Goal: Navigation & Orientation: Find specific page/section

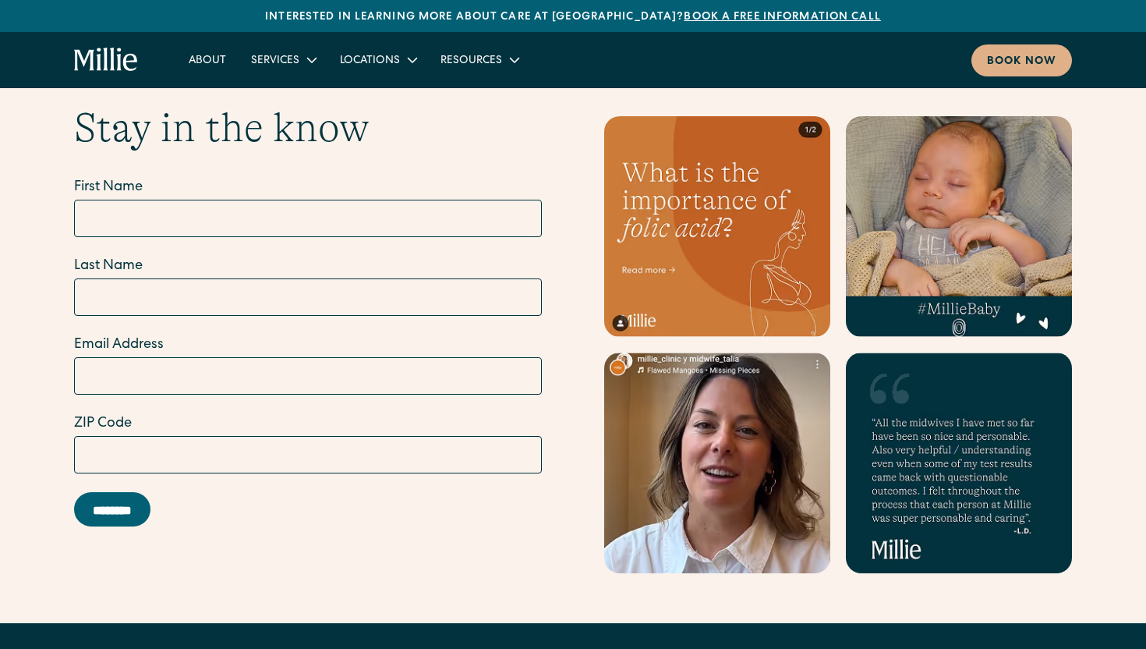
scroll to position [6357, 0]
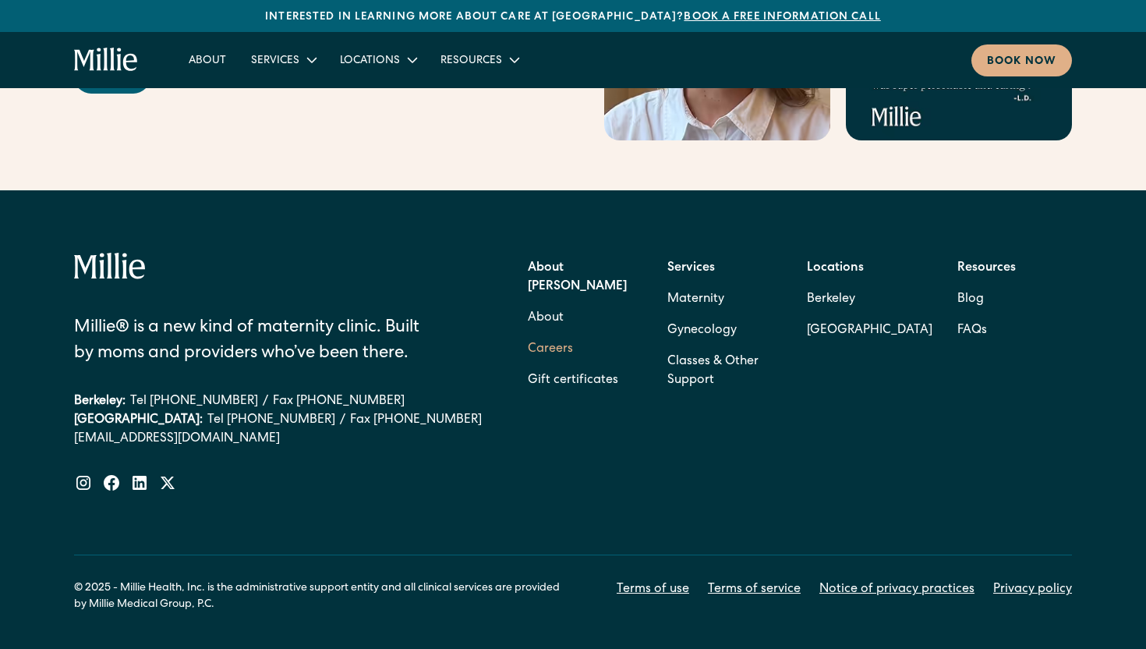
click at [554, 334] on link "Careers" at bounding box center [550, 349] width 45 height 31
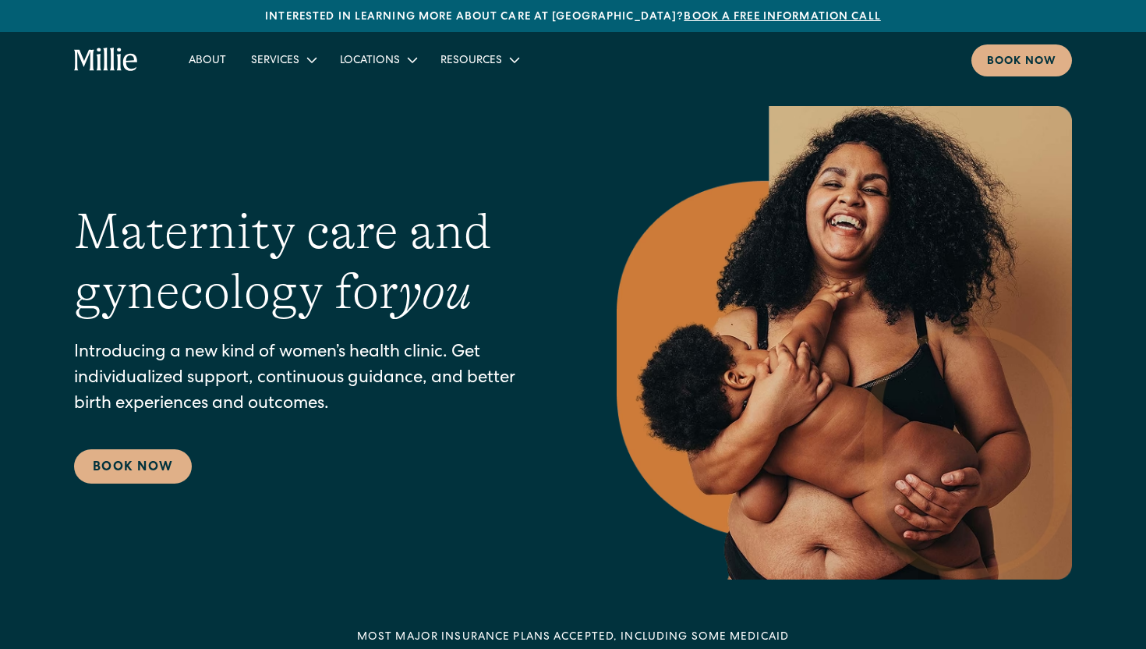
scroll to position [6227, 0]
